Goal: Navigation & Orientation: Understand site structure

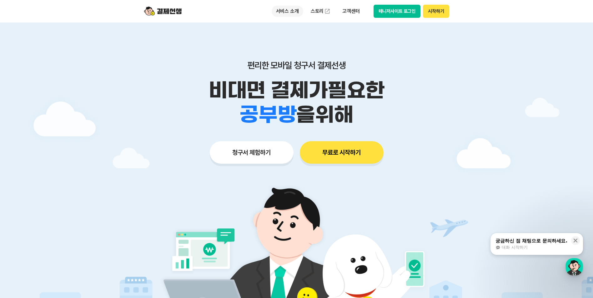
click at [294, 11] on p "서비스 소개" at bounding box center [287, 11] width 32 height 11
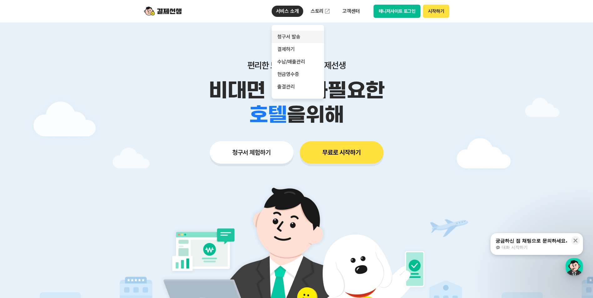
click at [290, 37] on link "청구서 발송" at bounding box center [297, 37] width 52 height 12
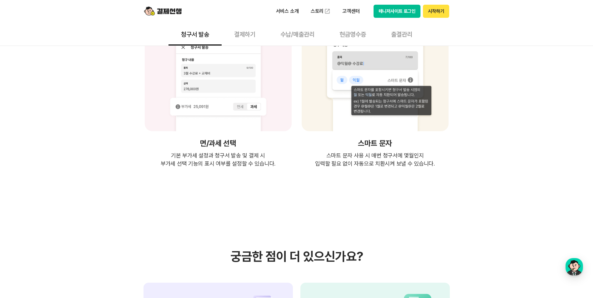
scroll to position [1374, 0]
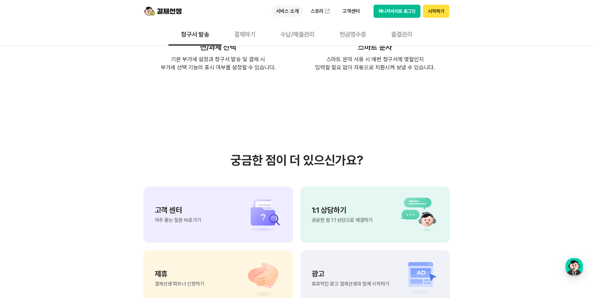
click at [296, 11] on p "서비스 소개" at bounding box center [287, 11] width 32 height 11
click at [304, 64] on link "수납/매출관리" at bounding box center [297, 62] width 52 height 12
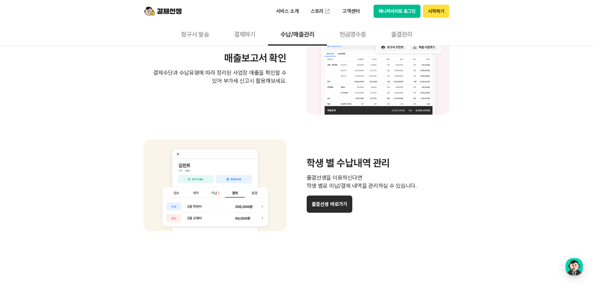
scroll to position [406, 0]
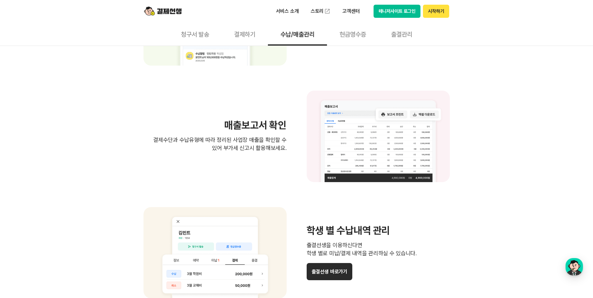
click at [357, 38] on button "현금영수증" at bounding box center [353, 33] width 52 height 23
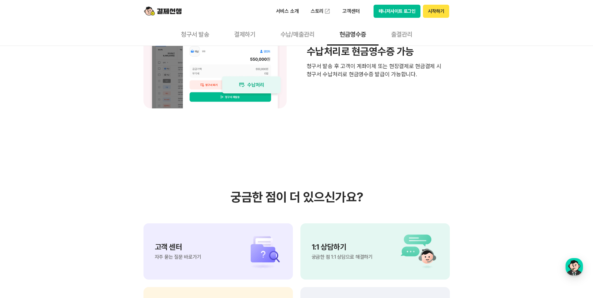
scroll to position [593, 0]
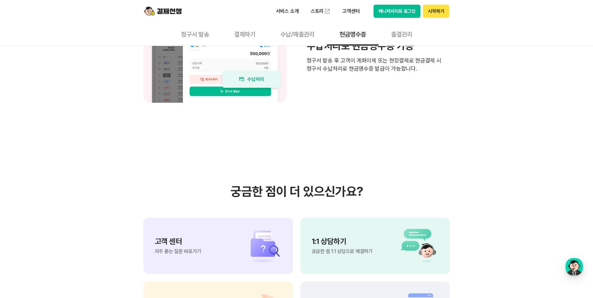
click at [386, 13] on button "매니저사이트 로그인" at bounding box center [396, 11] width 47 height 13
click at [344, 14] on p "고객센터" at bounding box center [351, 11] width 26 height 11
click at [345, 51] on link "이용 가이드" at bounding box center [364, 50] width 52 height 14
click at [171, 12] on img at bounding box center [162, 11] width 37 height 12
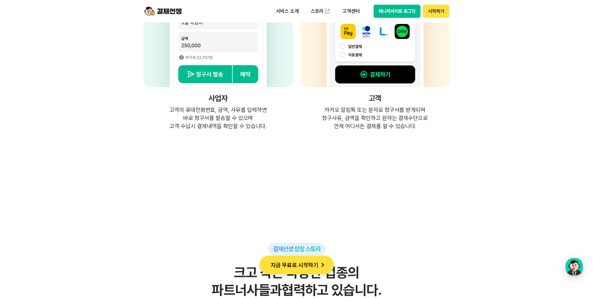
scroll to position [1718, 0]
